Goal: Information Seeking & Learning: Compare options

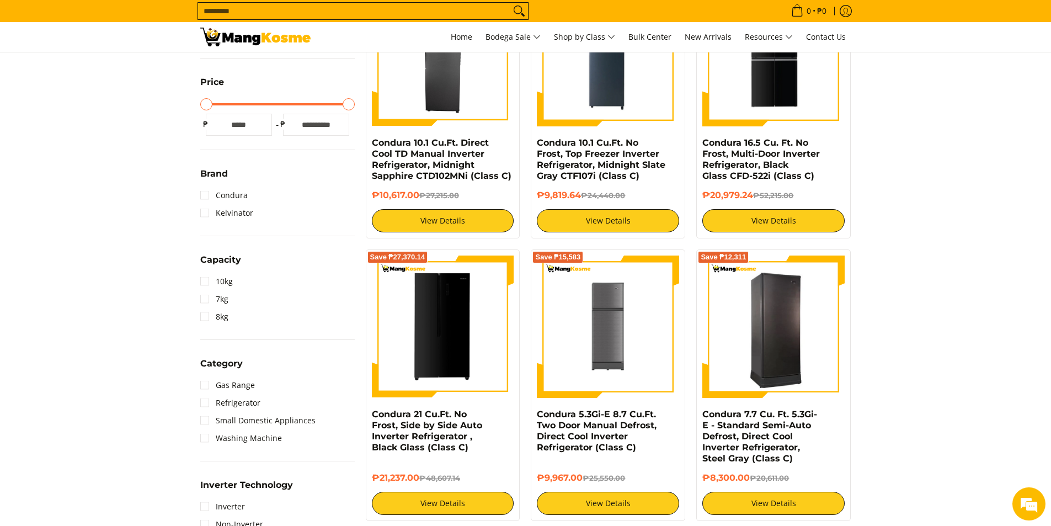
click at [778, 333] on img at bounding box center [773, 326] width 142 height 139
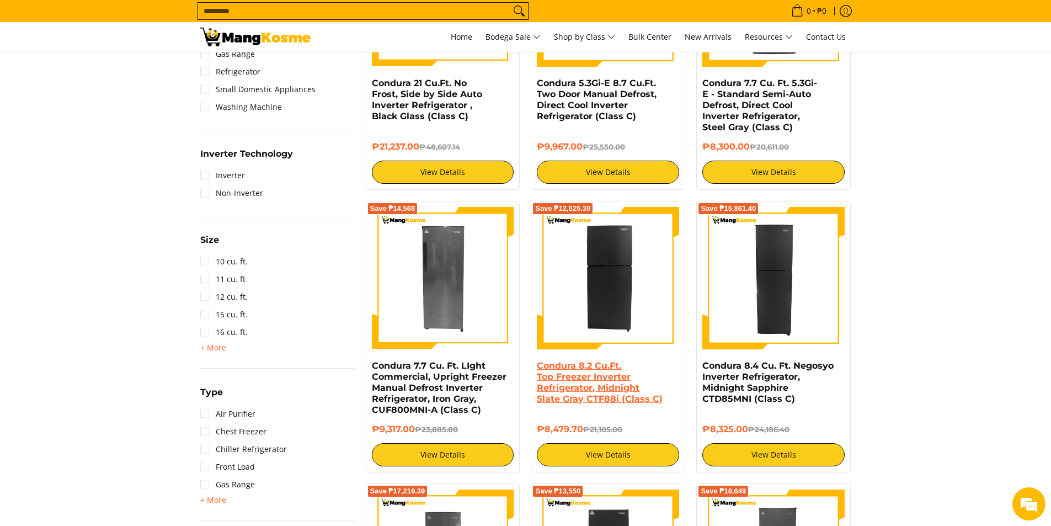
click at [625, 388] on link "Condura 8.2 Cu.Ft. Top Freezer Inverter Refrigerator, Midnight Slate Gray CTF88…" at bounding box center [600, 382] width 126 height 44
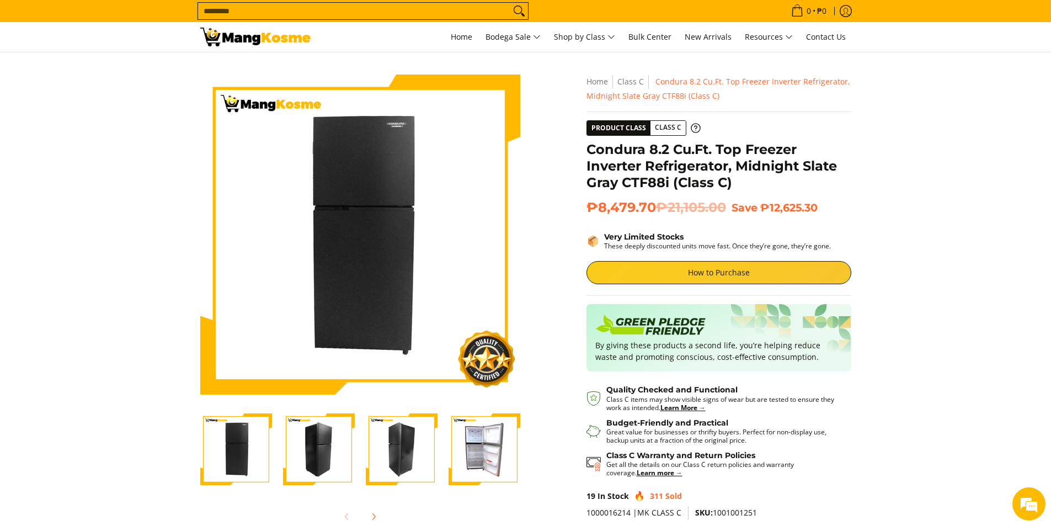
click at [227, 452] on img "Condura 8.2 Cu.Ft. Top Freezer Inverter Refrigerator, Midnight Slate Gray CTF88…" at bounding box center [236, 449] width 72 height 72
click at [288, 453] on img "Condura 8.2 Cu.Ft. Top Freezer Inverter Refrigerator, Midnight Slate Gray CTF88…" at bounding box center [319, 449] width 72 height 72
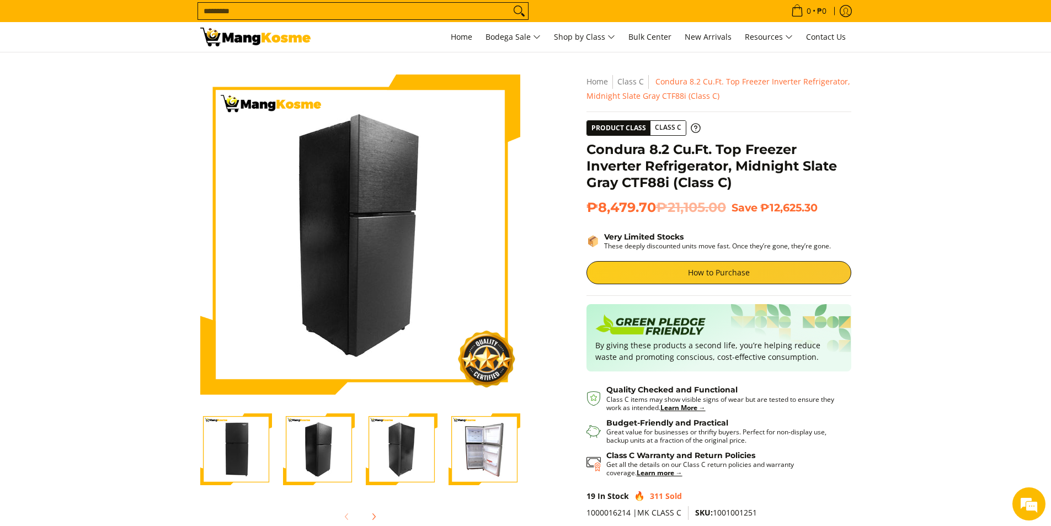
click at [393, 456] on img "Condura 8.2 Cu.Ft. Top Freezer Inverter Refrigerator, Midnight Slate Gray CTF88…" at bounding box center [402, 449] width 72 height 72
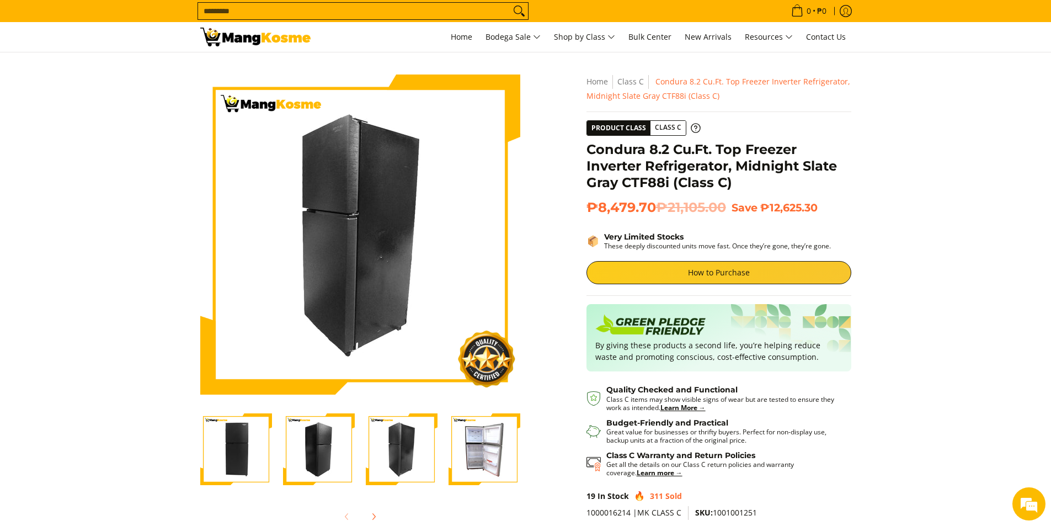
click at [474, 457] on img "Condura 8.2 Cu.Ft. Top Freezer Inverter Refrigerator, Midnight Slate Gray CTF88…" at bounding box center [485, 449] width 72 height 72
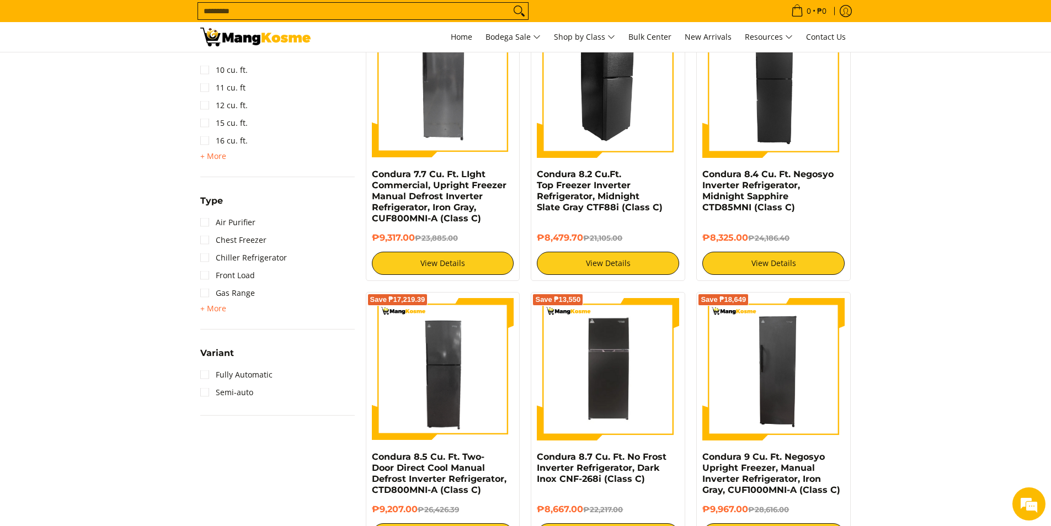
scroll to position [828, 0]
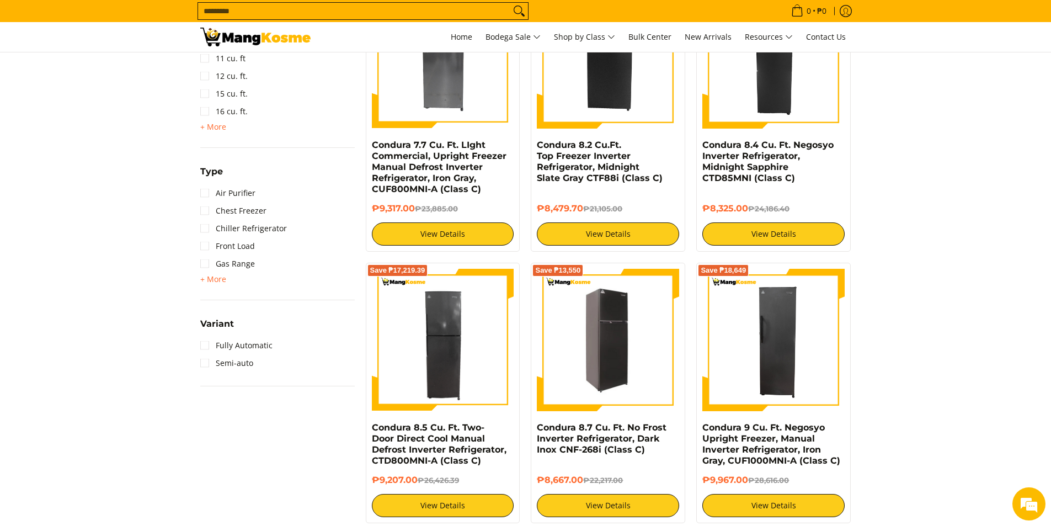
click at [639, 321] on img at bounding box center [608, 339] width 142 height 139
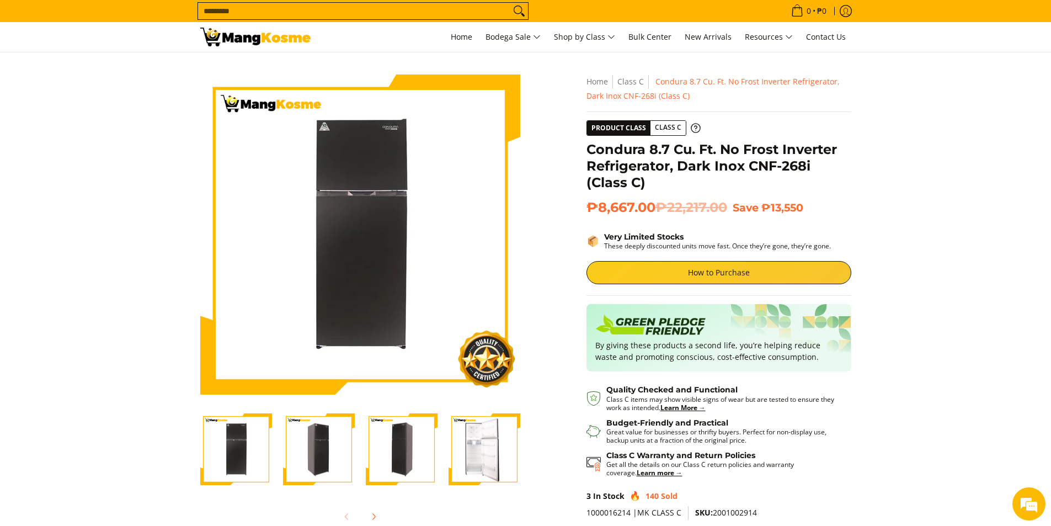
click at [306, 445] on img "Condura 8.7 Cu. Ft. No Frost Inverter Refrigerator, Dark Inox CNF-268i (Class C…" at bounding box center [319, 449] width 72 height 70
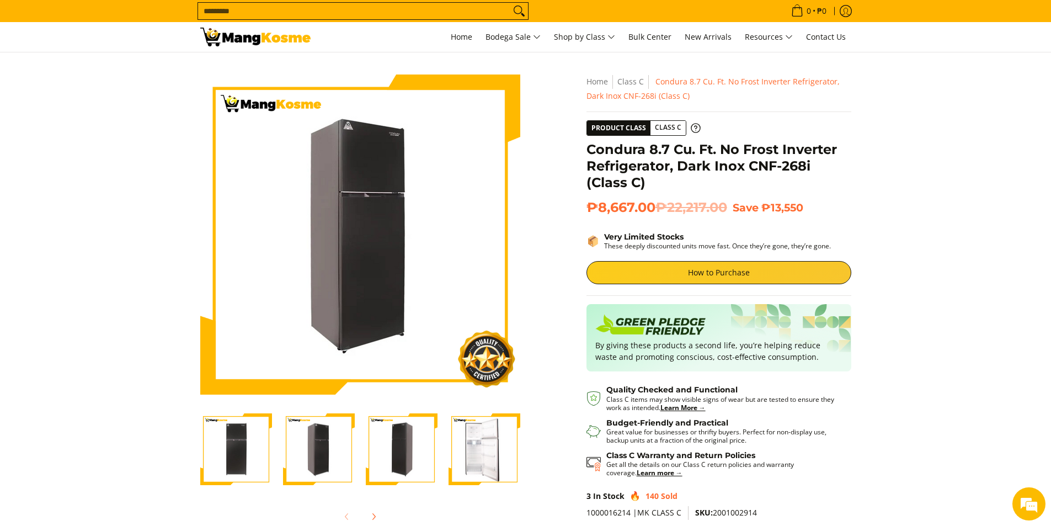
click at [376, 445] on img "Condura 8.7 Cu. Ft. No Frost Inverter Refrigerator, Dark Inox CNF-268i (Class C…" at bounding box center [402, 449] width 72 height 70
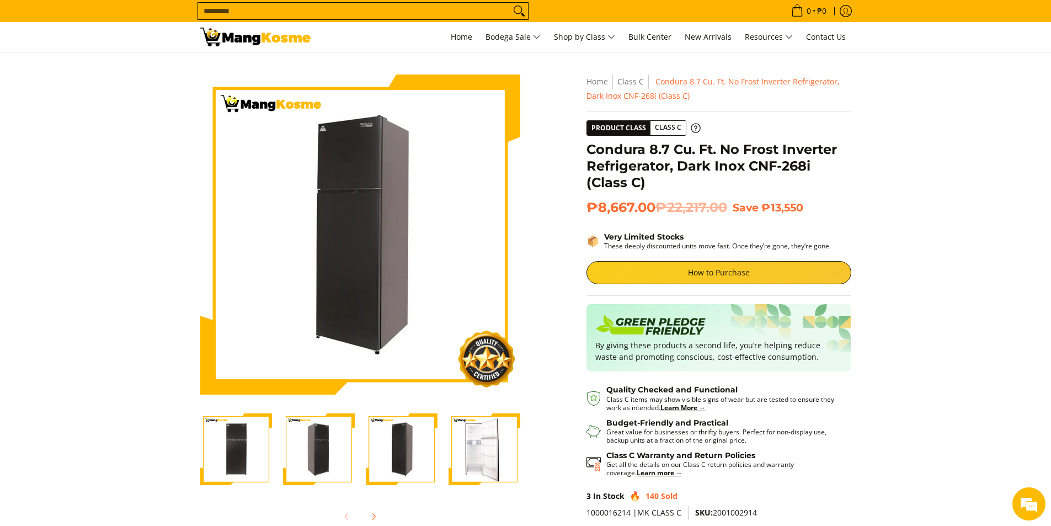
click at [463, 453] on img "Condura 8.7 Cu. Ft. No Frost Inverter Refrigerator, Dark Inox CNF-268i (Class C…" at bounding box center [485, 449] width 72 height 70
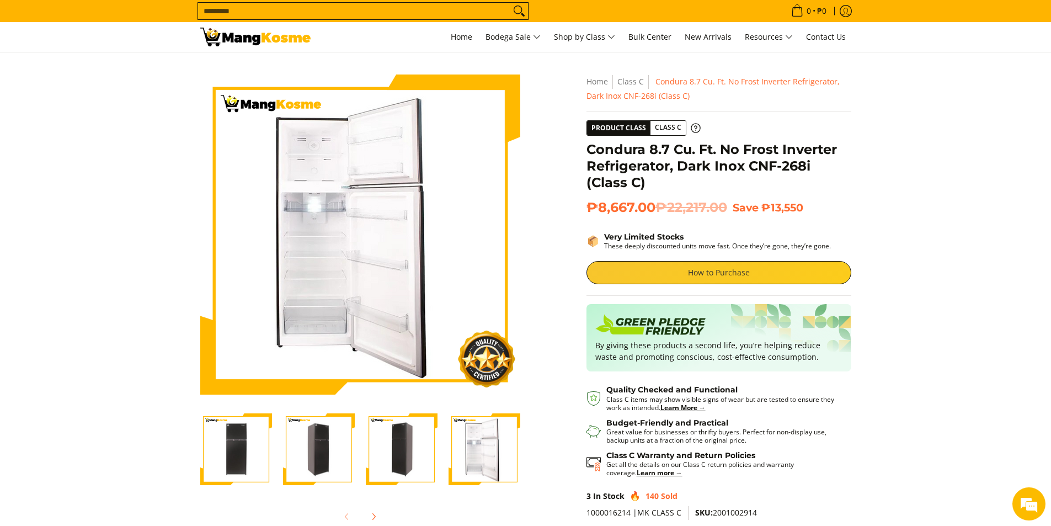
click at [722, 276] on link "How to Purchase" at bounding box center [718, 272] width 265 height 23
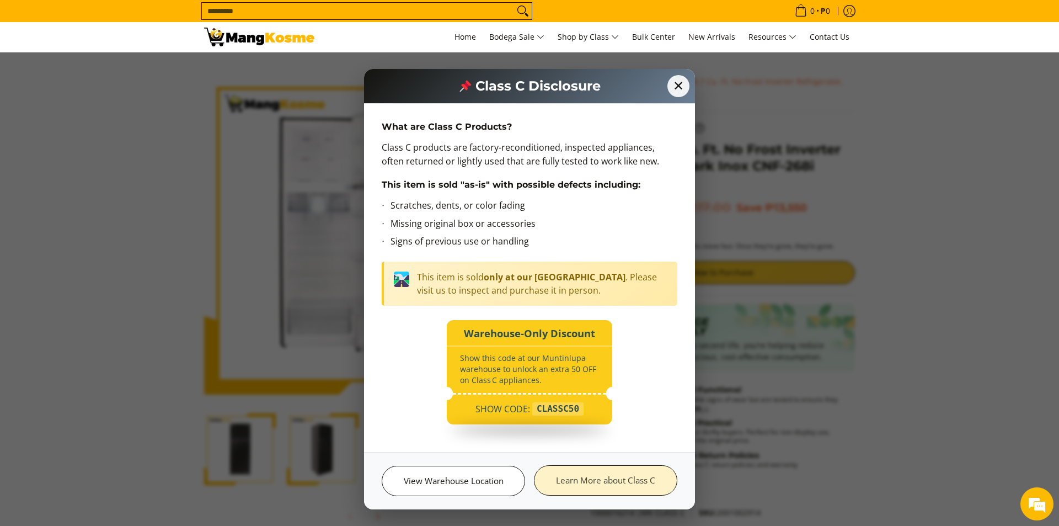
click at [657, 476] on link "Learn More about Class C" at bounding box center [605, 480] width 143 height 30
click at [680, 82] on span "✕" at bounding box center [678, 86] width 24 height 24
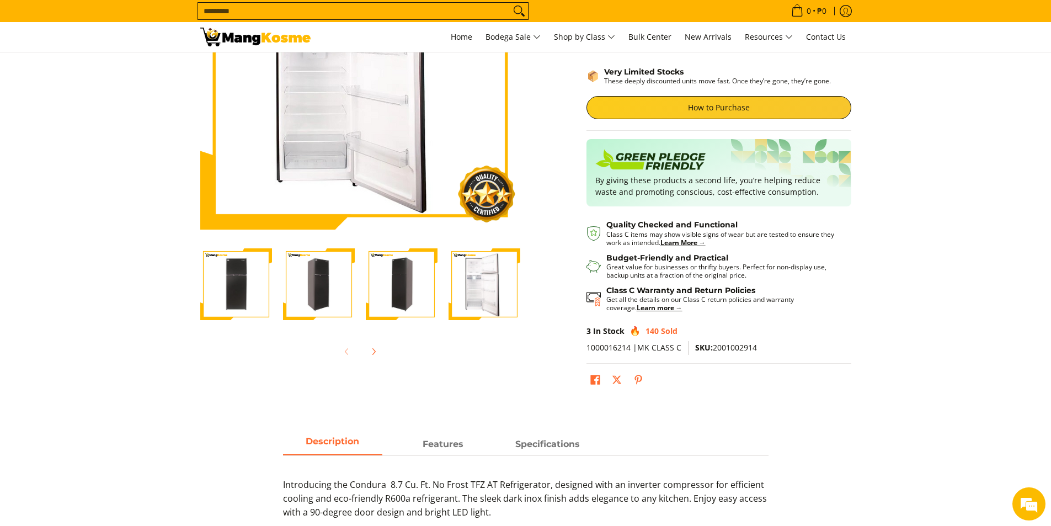
scroll to position [166, 0]
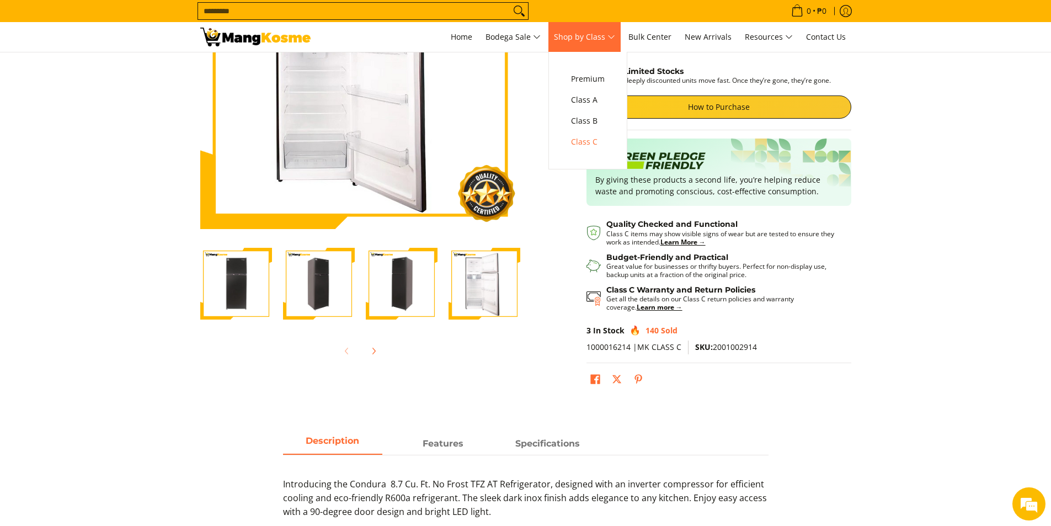
click at [613, 31] on span "Shop by Class" at bounding box center [584, 37] width 61 height 14
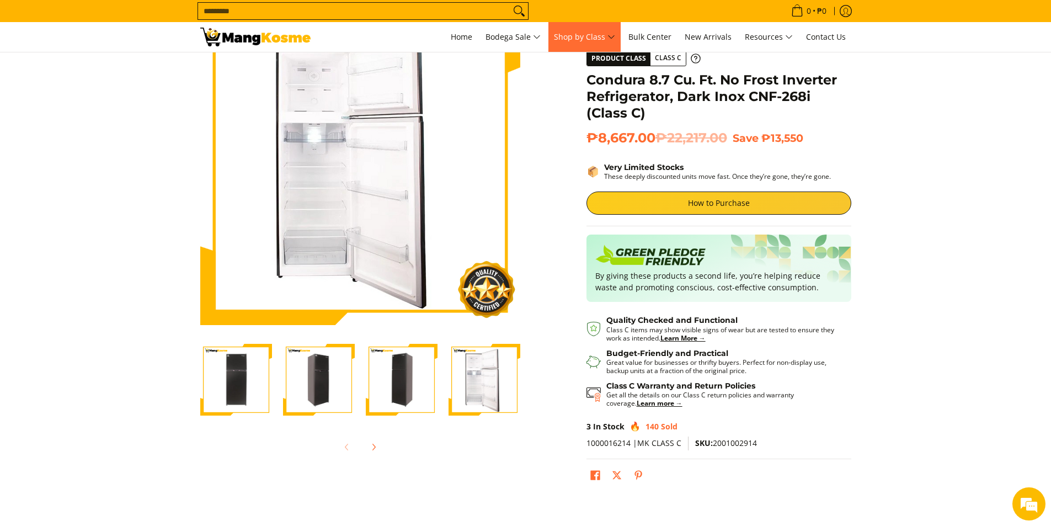
scroll to position [55, 0]
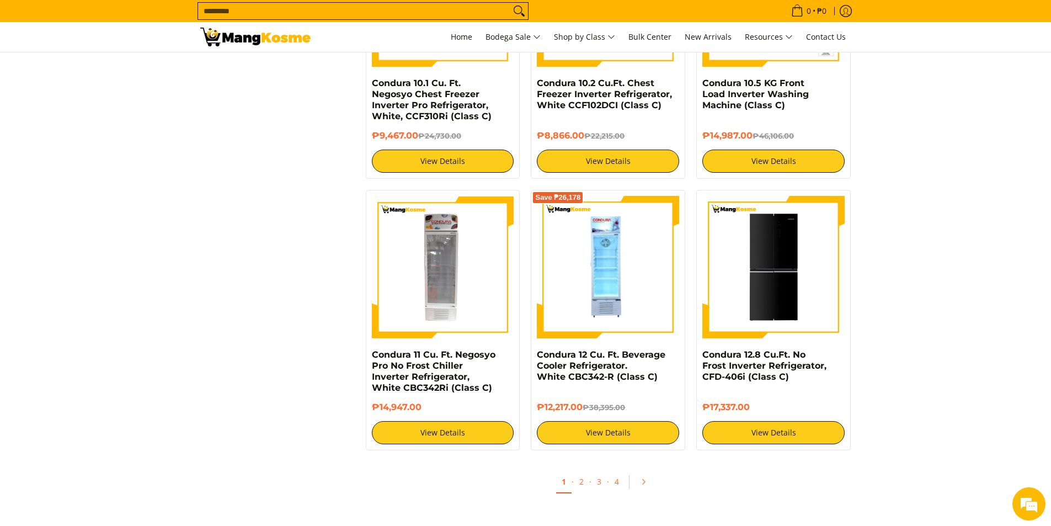
scroll to position [1986, 0]
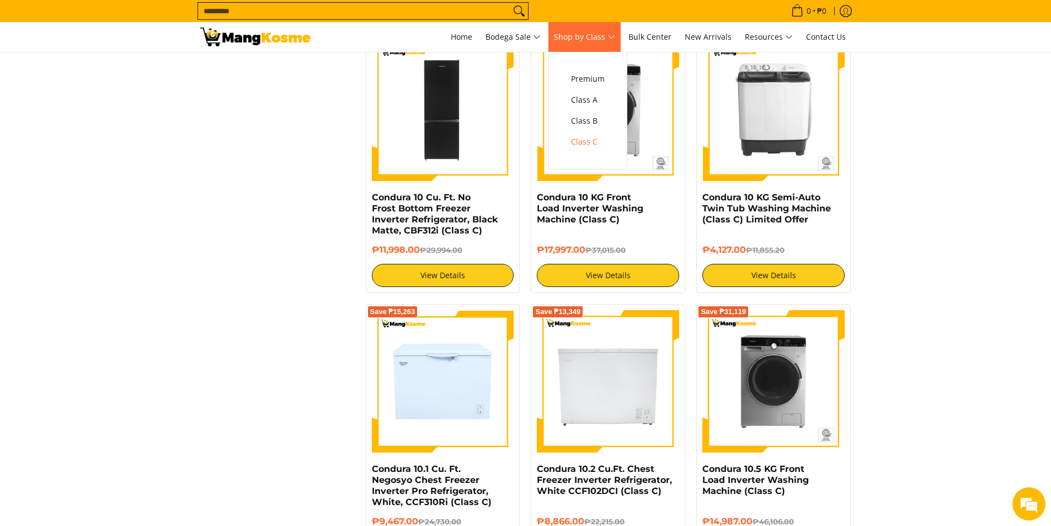
click at [600, 41] on span "Shop by Class" at bounding box center [584, 37] width 61 height 14
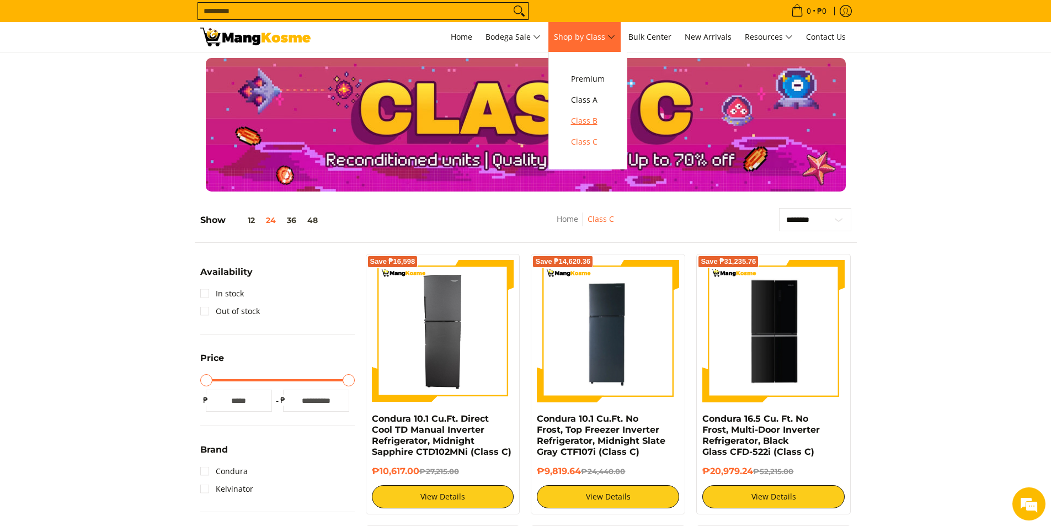
click at [605, 122] on span "Class B" at bounding box center [588, 121] width 34 height 14
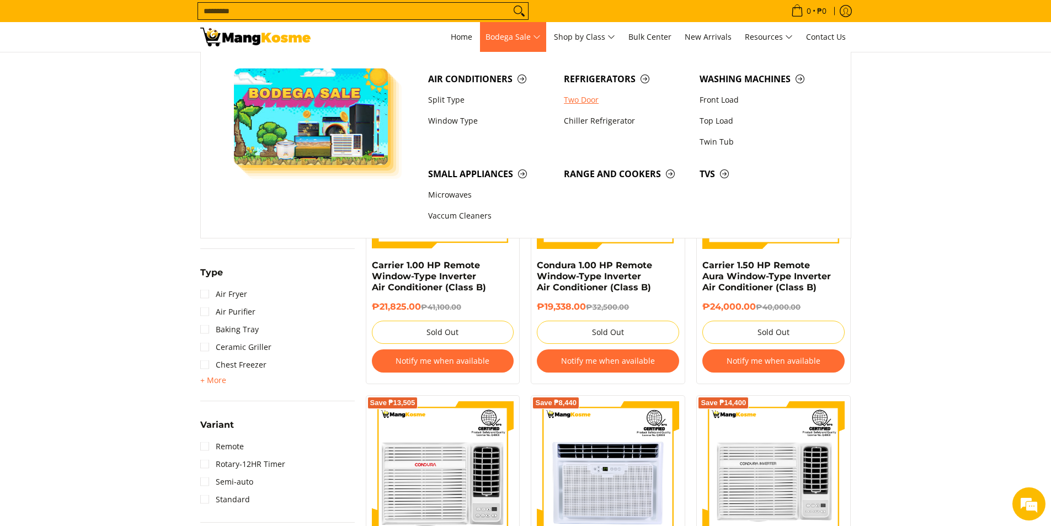
click at [579, 100] on link "Two Door" at bounding box center [626, 99] width 136 height 21
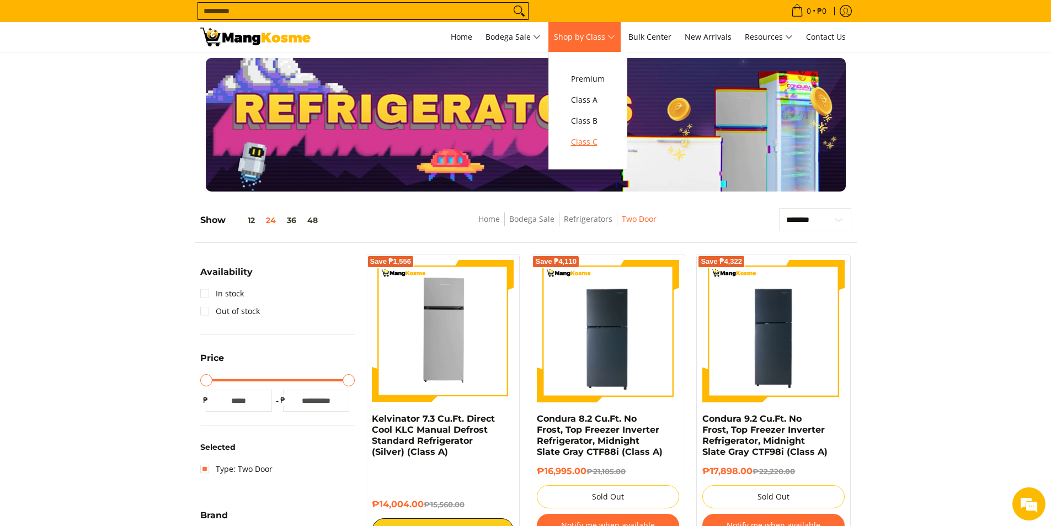
click at [591, 147] on span "Class C" at bounding box center [588, 142] width 34 height 14
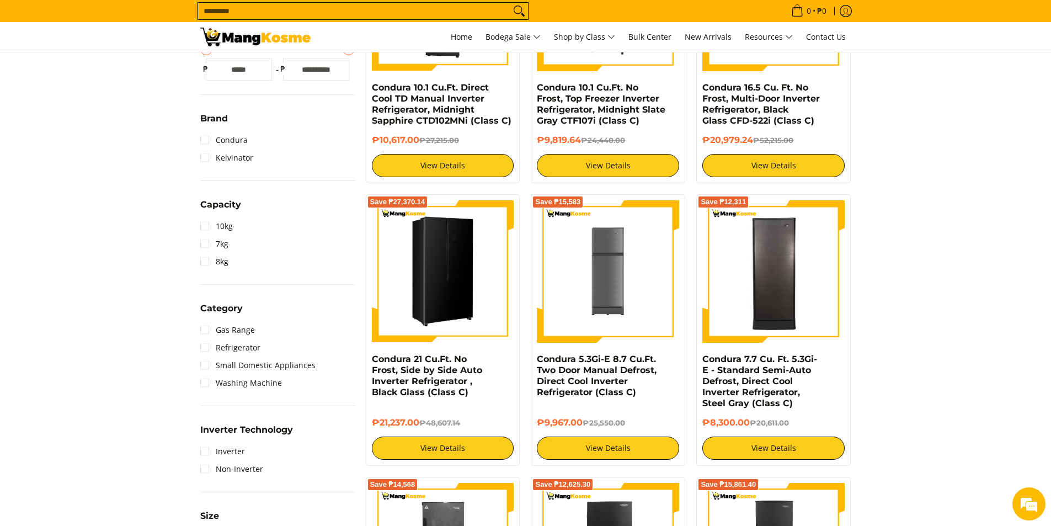
click at [458, 318] on img at bounding box center [443, 271] width 142 height 142
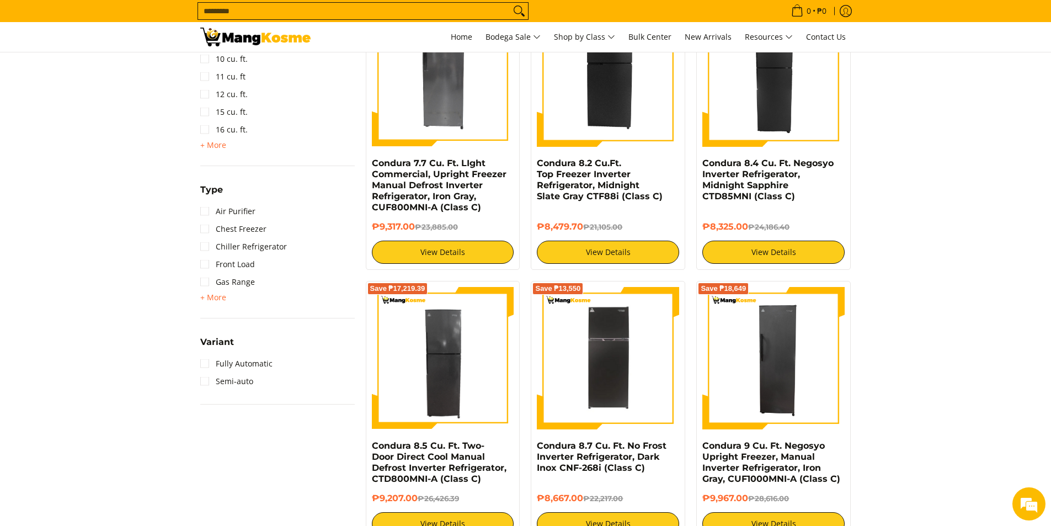
scroll to position [883, 0]
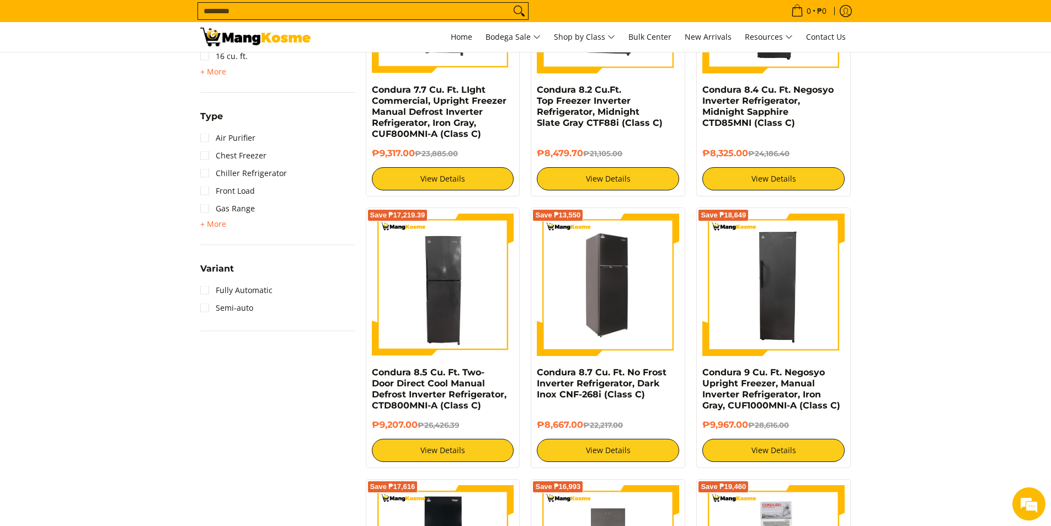
click at [600, 308] on img at bounding box center [608, 284] width 142 height 139
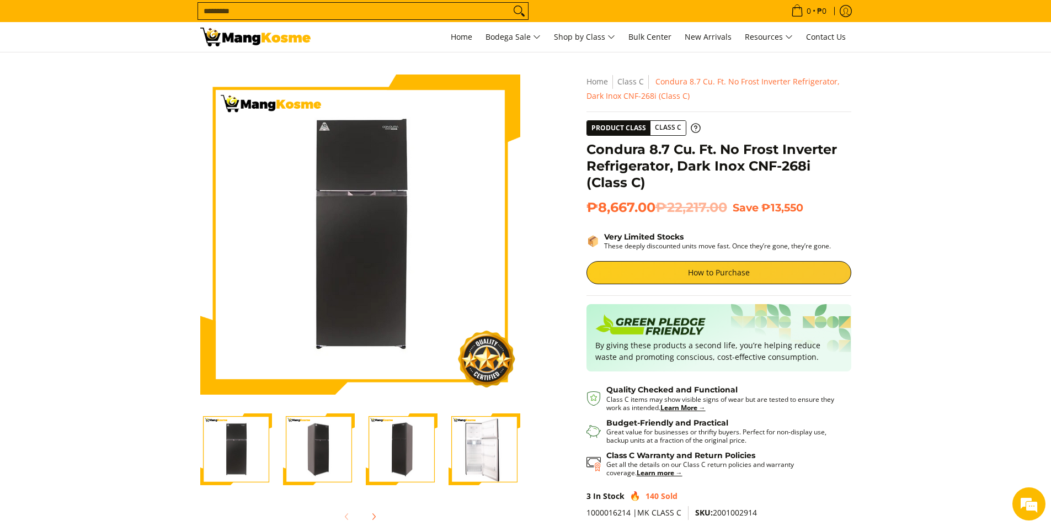
click at [312, 436] on img "Condura 8.7 Cu. Ft. No Frost Inverter Refrigerator, Dark Inox CNF-268i (Class C…" at bounding box center [319, 449] width 72 height 70
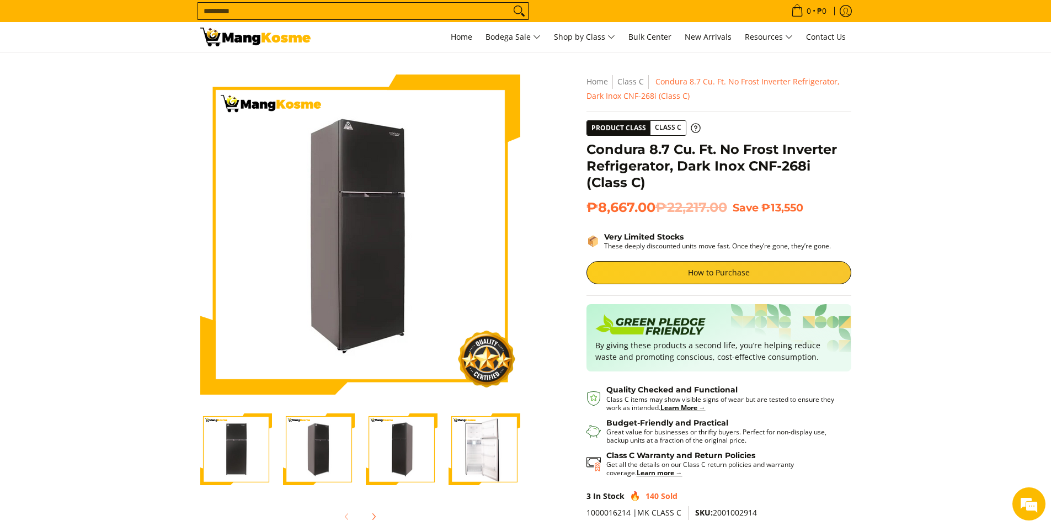
click at [362, 442] on div at bounding box center [401, 450] width 83 height 86
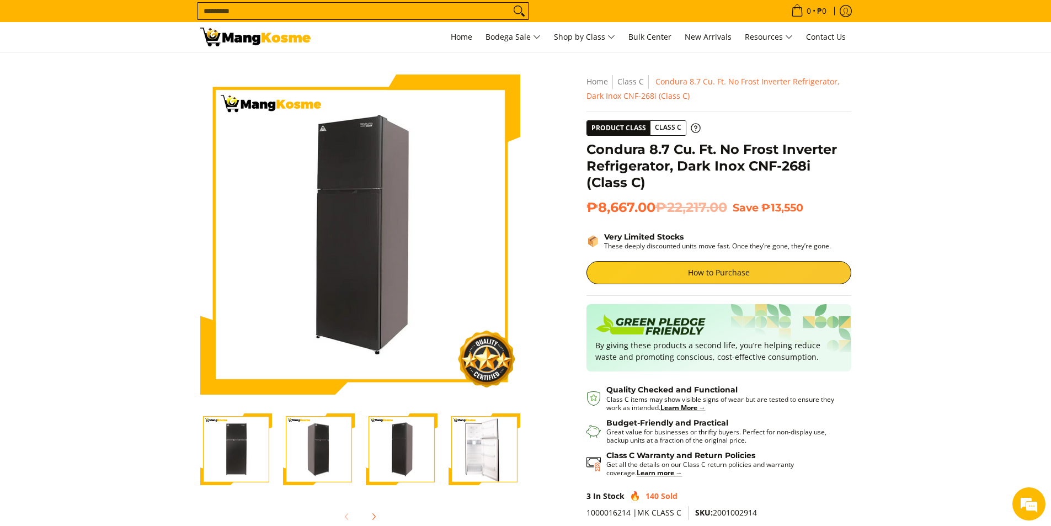
click at [466, 455] on img "Condura 8.7 Cu. Ft. No Frost Inverter Refrigerator, Dark Inox CNF-268i (Class C…" at bounding box center [485, 449] width 72 height 70
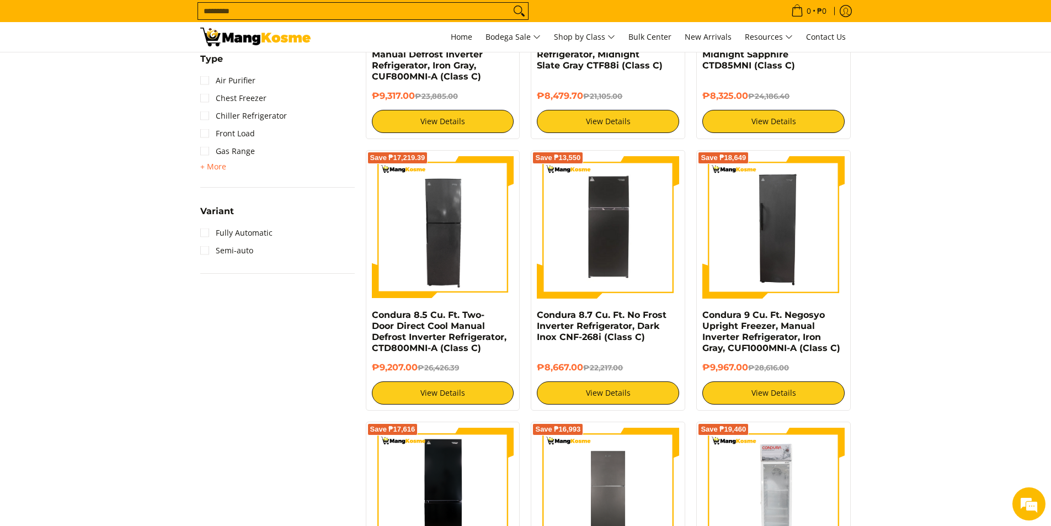
scroll to position [938, 0]
